Goal: Task Accomplishment & Management: Use online tool/utility

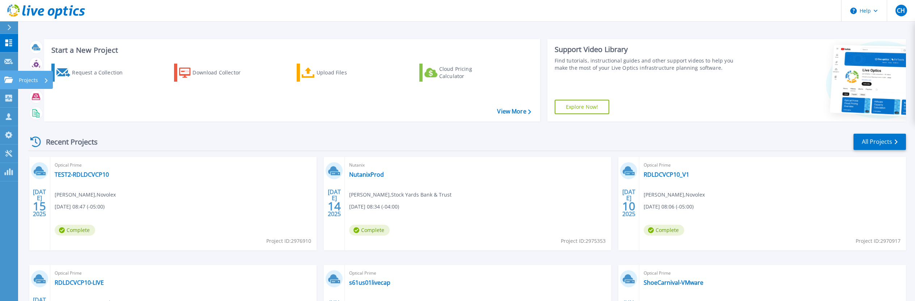
click at [12, 88] on link "Projects Projects" at bounding box center [9, 80] width 18 height 18
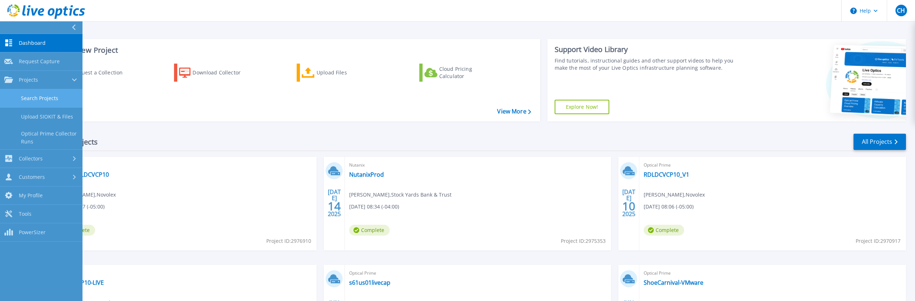
click at [28, 95] on link "Search Projects" at bounding box center [41, 98] width 82 height 18
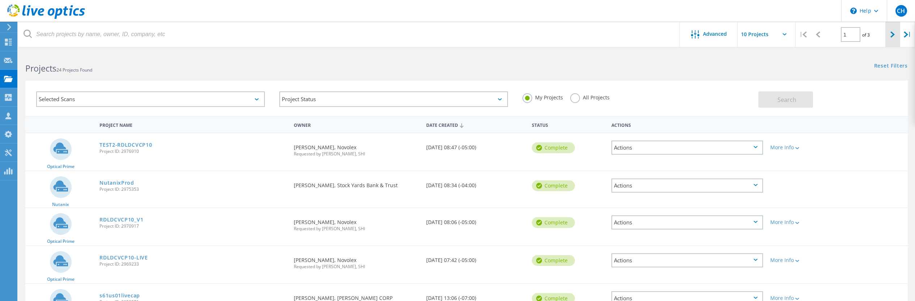
click at [893, 36] on icon at bounding box center [892, 34] width 4 height 6
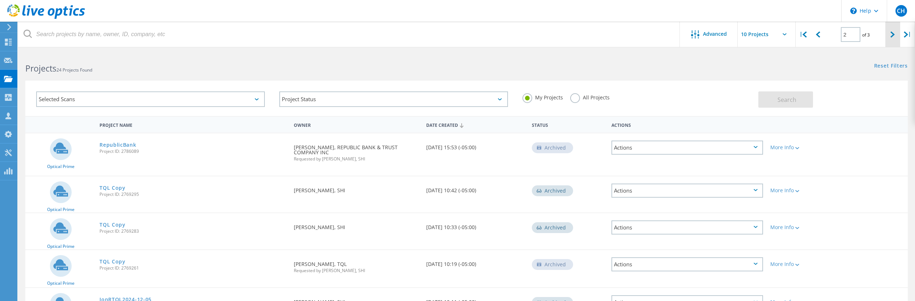
click at [897, 39] on div at bounding box center [892, 35] width 15 height 26
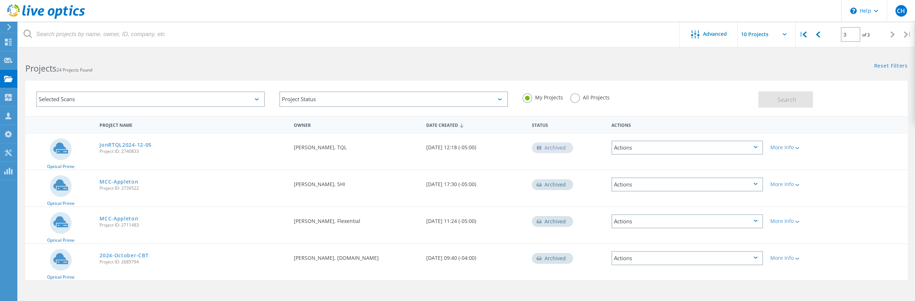
click at [573, 100] on label "All Projects" at bounding box center [589, 96] width 39 height 7
click at [0, 0] on input "All Projects" at bounding box center [0, 0] width 0 height 0
click at [756, 97] on div "My Projects All Projects" at bounding box center [636, 97] width 243 height 27
click at [785, 101] on span "Search" at bounding box center [787, 100] width 19 height 8
click at [824, 39] on div at bounding box center [817, 35] width 15 height 26
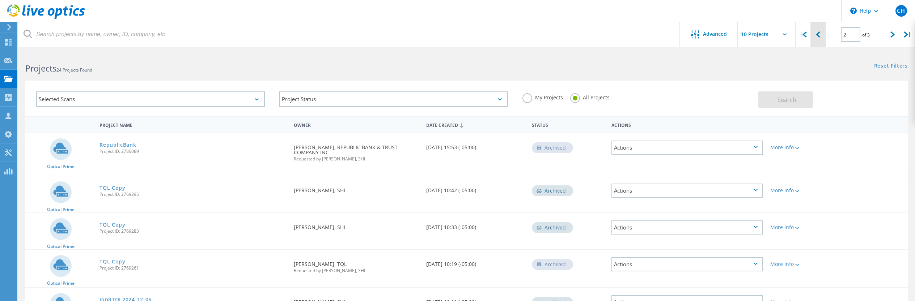
click at [824, 39] on div at bounding box center [817, 35] width 15 height 26
type input "1"
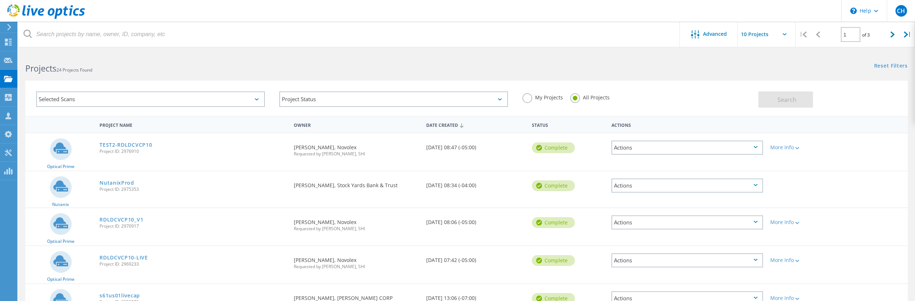
click at [772, 35] on input "text" at bounding box center [774, 34] width 72 height 25
click at [774, 86] on div "Show 40 Projects" at bounding box center [774, 89] width 72 height 12
type input "Show 40 Projects"
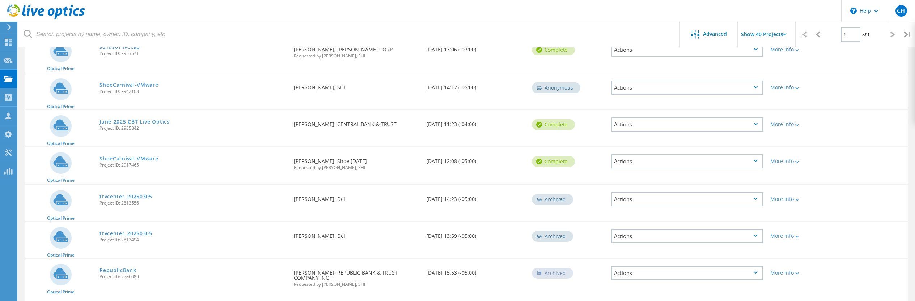
scroll to position [266, 0]
